Goal: Information Seeking & Learning: Learn about a topic

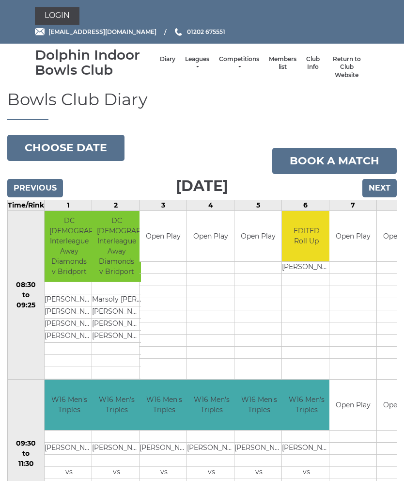
click at [200, 55] on li "Leagues Club leagues - Winter 2025/2026 Club leagues - Summer 2025 Club leagues…" at bounding box center [197, 67] width 34 height 34
click at [203, 59] on link "Leagues" at bounding box center [197, 63] width 24 height 16
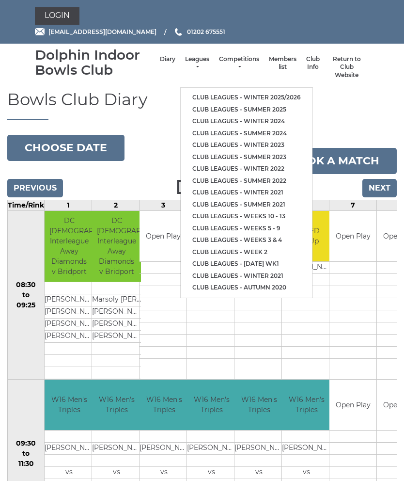
click at [263, 95] on link "Club leagues - Winter 2025/2026" at bounding box center [247, 98] width 132 height 12
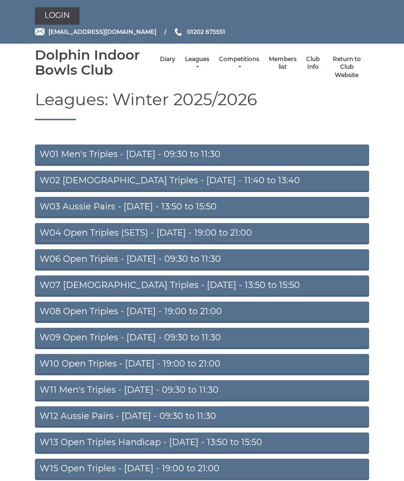
click at [211, 465] on link "W15 Open Triples - Thursday - 19:00 to 21:00" at bounding box center [202, 469] width 335 height 21
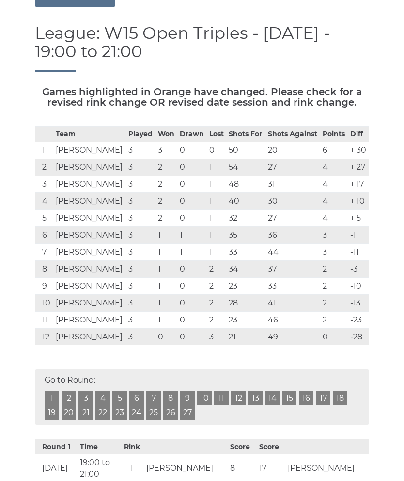
scroll to position [101, 0]
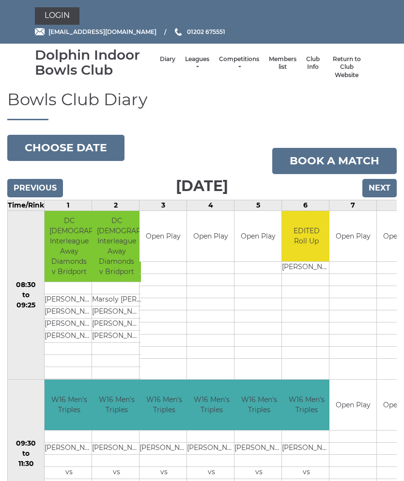
click at [201, 56] on link "Leagues" at bounding box center [197, 63] width 24 height 16
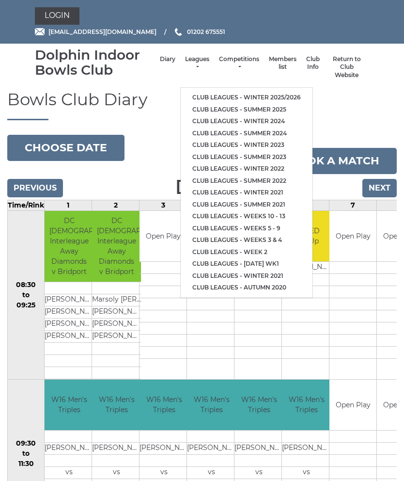
click at [264, 94] on link "Club leagues - Winter 2025/2026" at bounding box center [247, 98] width 132 height 12
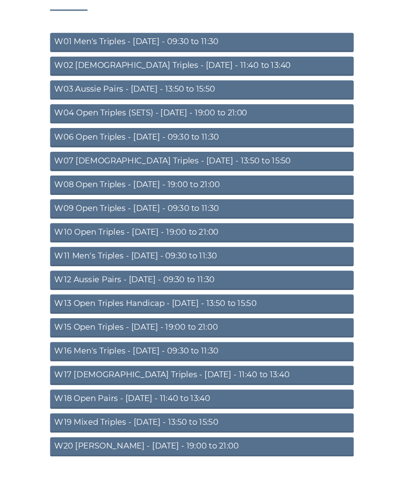
scroll to position [176, 0]
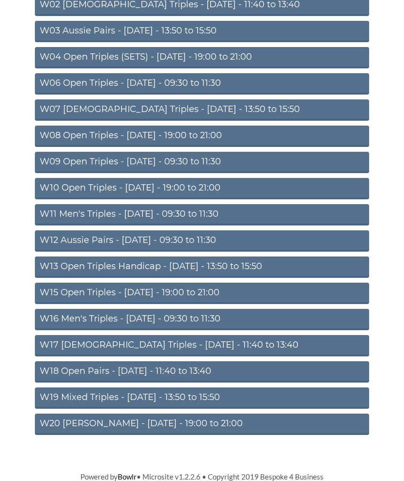
click at [216, 317] on link "W16 Men's Triples - [DATE] - 09:30 to 11:30" at bounding box center [202, 319] width 335 height 21
